Goal: Task Accomplishment & Management: Use online tool/utility

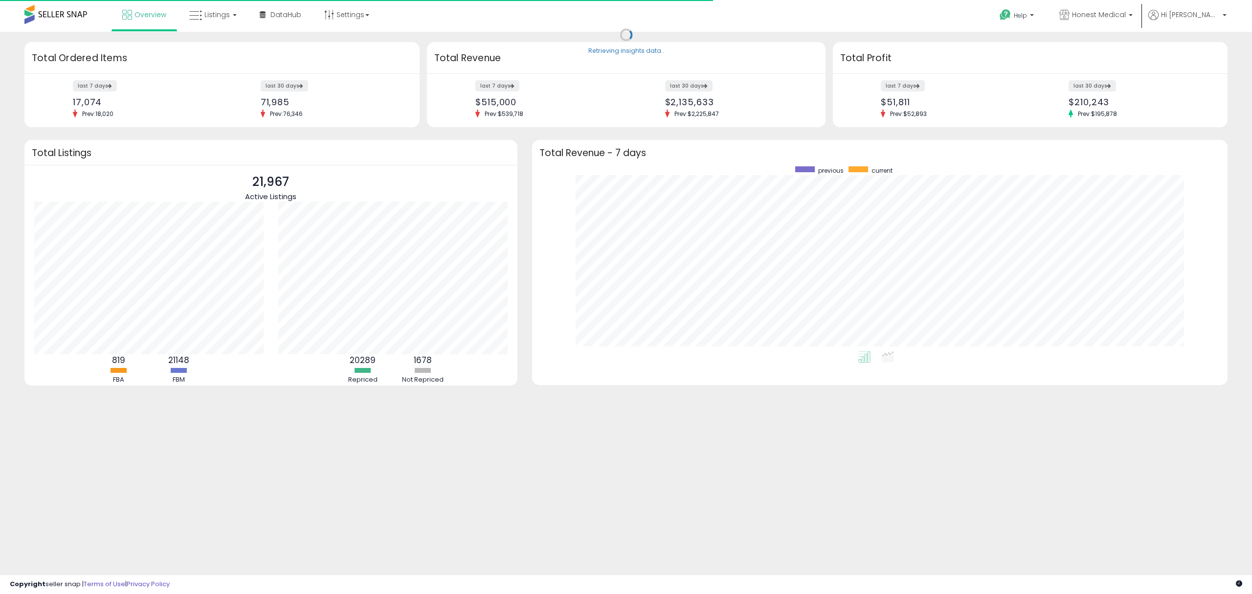
scroll to position [184, 676]
click at [224, 23] on link "Listings" at bounding box center [213, 14] width 62 height 29
click at [227, 50] on icon at bounding box center [220, 48] width 43 height 13
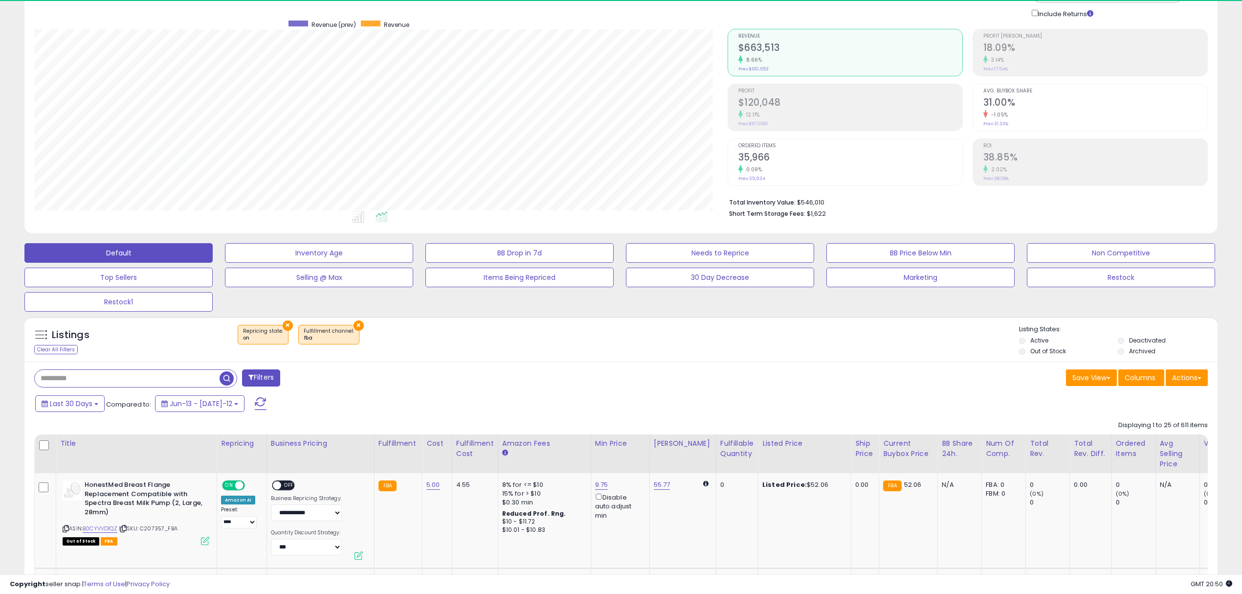
scroll to position [200, 693]
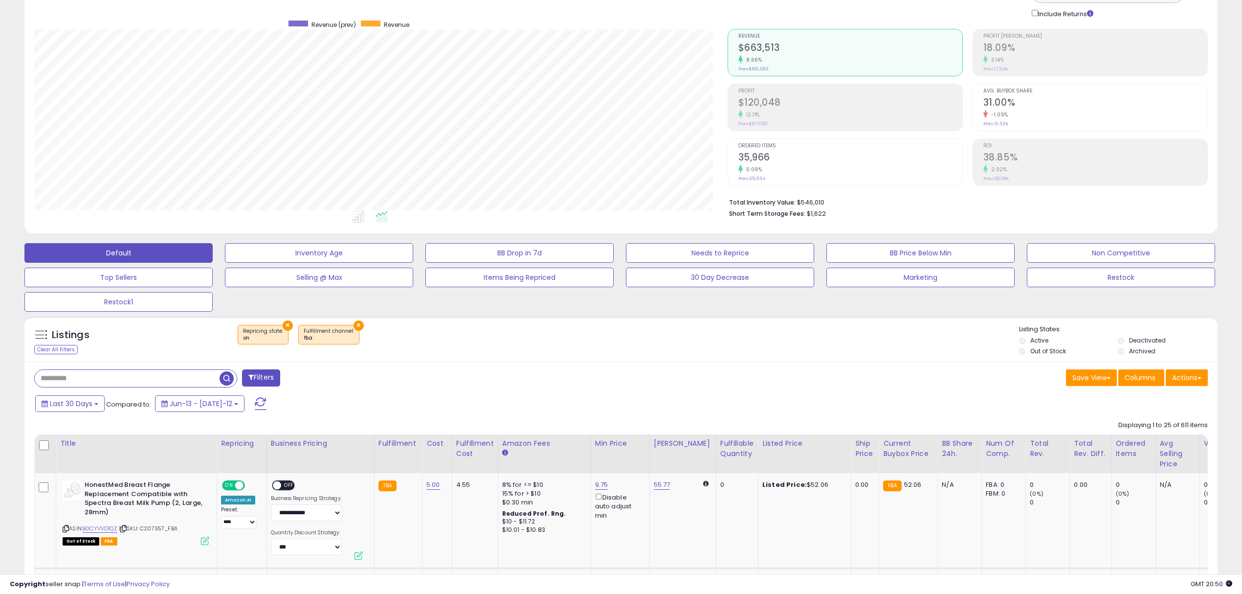
click at [347, 330] on span "Fulfillment channel : fba" at bounding box center [329, 334] width 50 height 15
click at [354, 327] on button "×" at bounding box center [359, 325] width 10 height 10
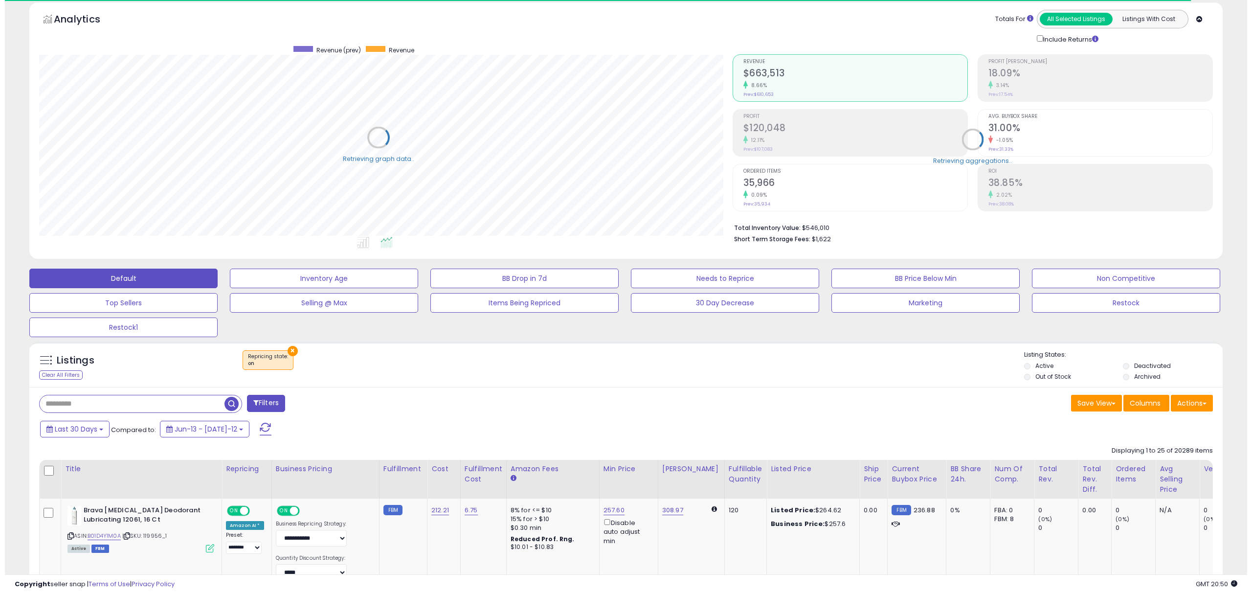
scroll to position [488826, 488333]
click at [155, 400] on input "text" at bounding box center [163, 403] width 257 height 17
paste input "**********"
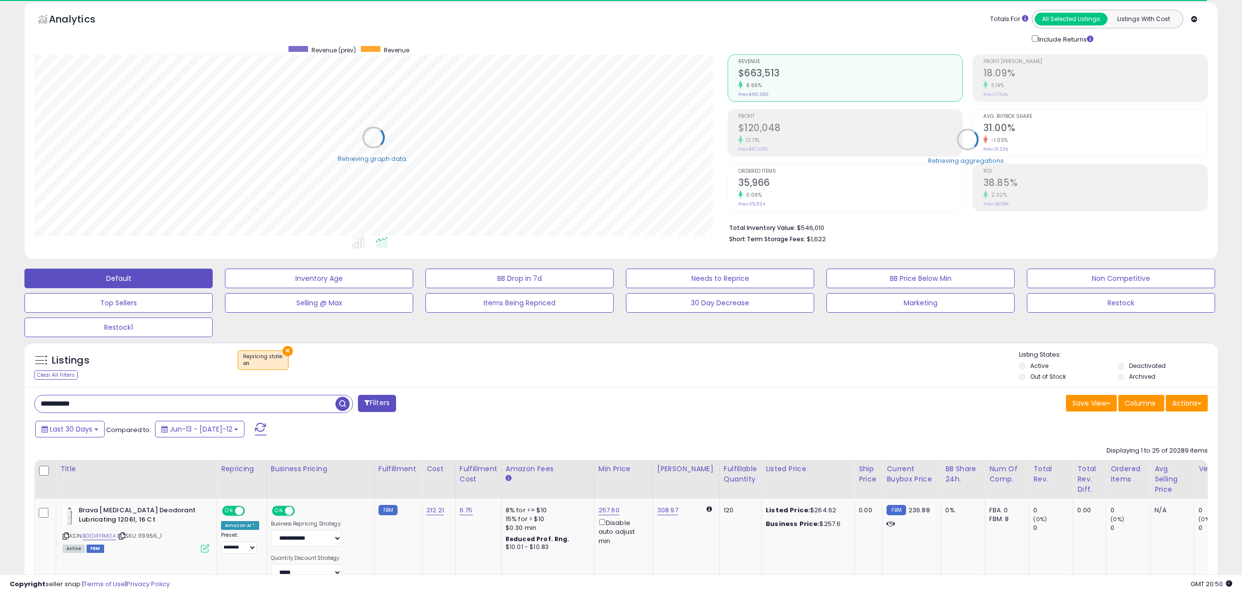
type input "**********"
click at [343, 405] on span "button" at bounding box center [342, 404] width 14 height 14
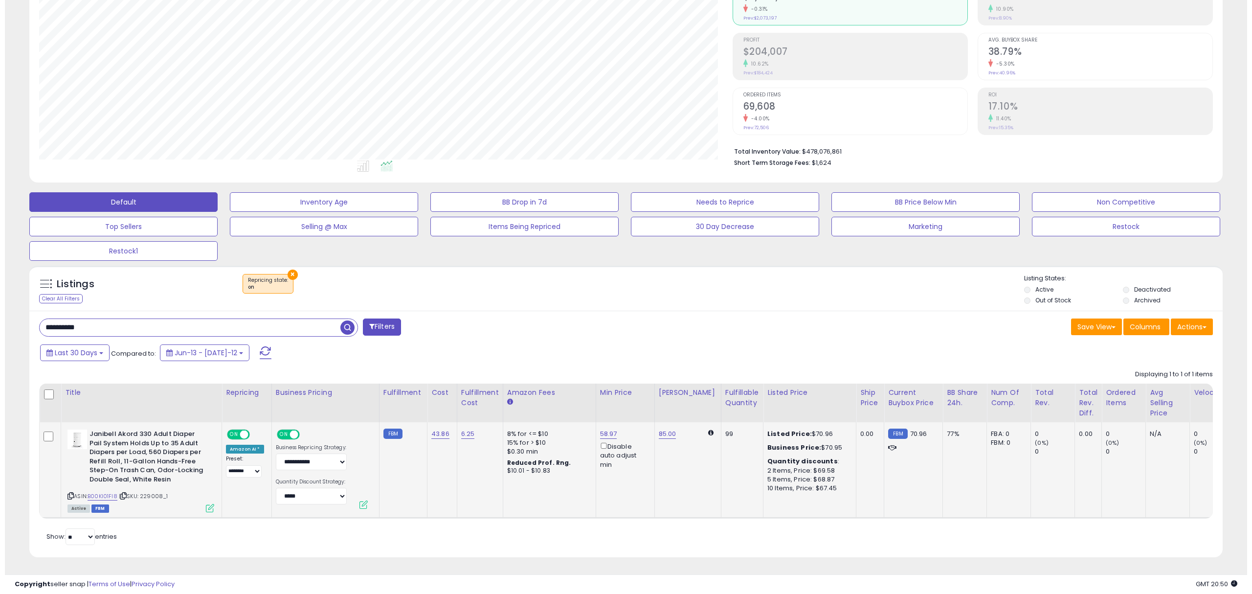
scroll to position [0, 0]
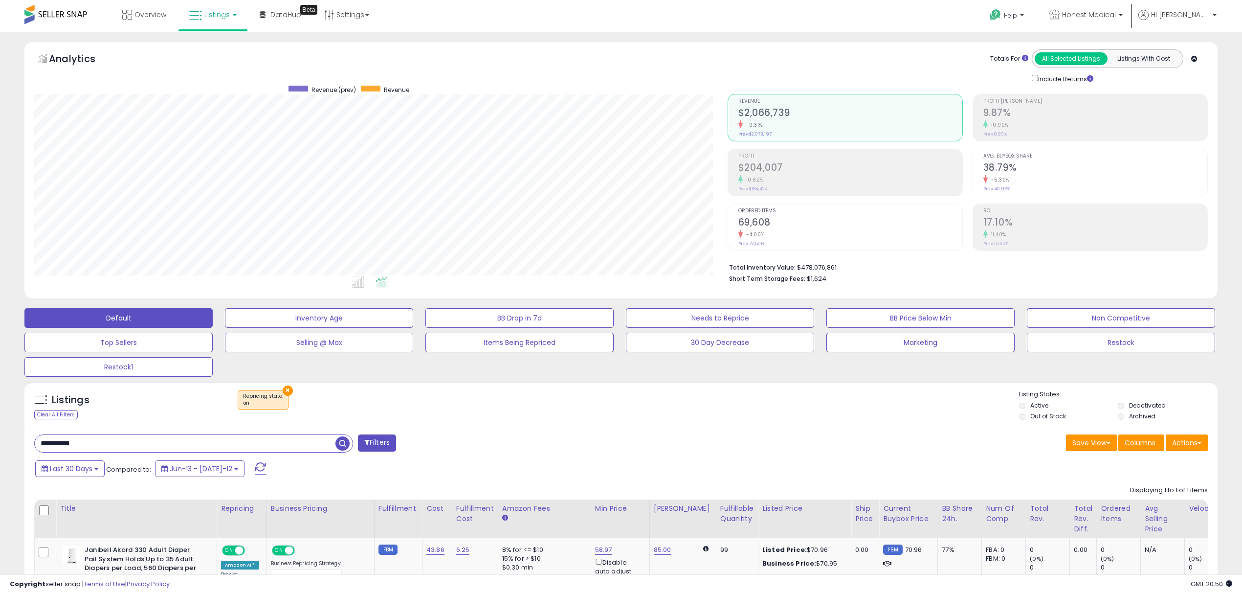
click at [343, 446] on span "button" at bounding box center [342, 443] width 14 height 14
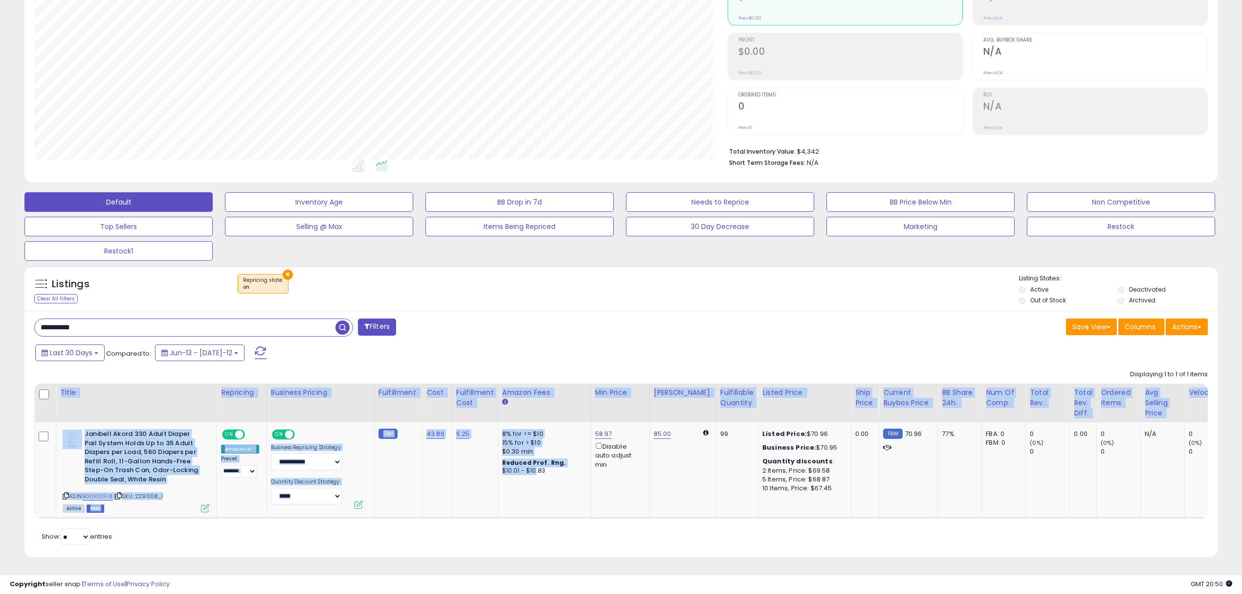
drag, startPoint x: 531, startPoint y: 509, endPoint x: 605, endPoint y: 512, distance: 73.9
click at [605, 512] on div "Title Repricing Business Pricing Cost" at bounding box center [621, 450] width 1174 height 135
click at [587, 537] on div "Retrieving listings data.. Displaying 1 to 1 of 1 items Title Repricing" at bounding box center [621, 456] width 1174 height 183
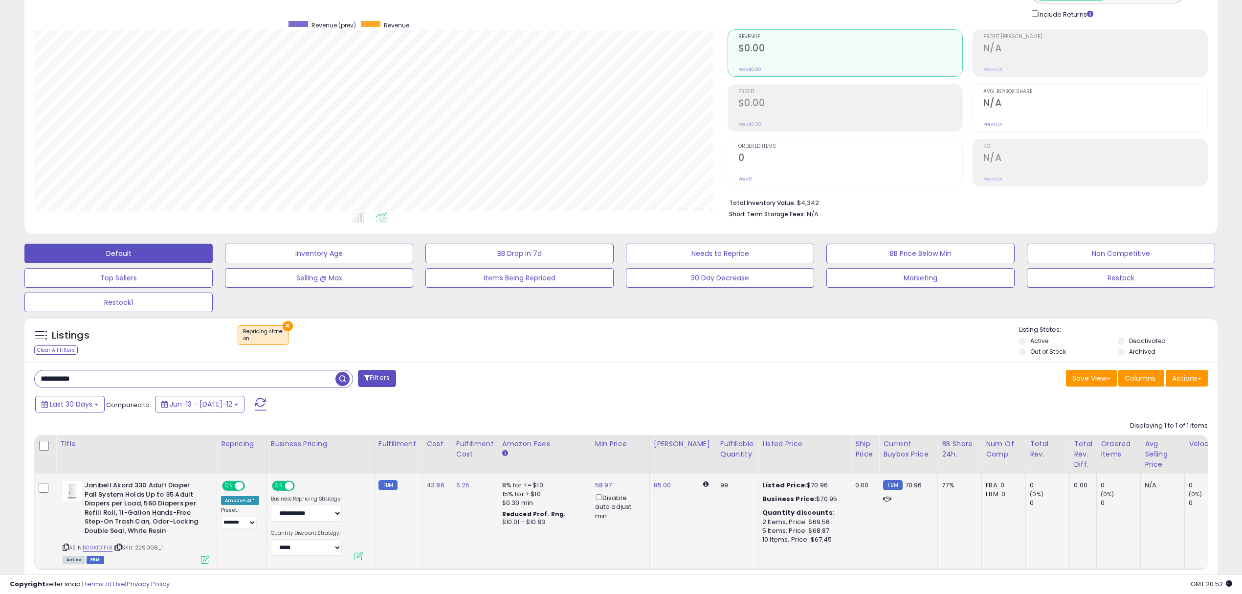
scroll to position [127, 0]
